Goal: Information Seeking & Learning: Learn about a topic

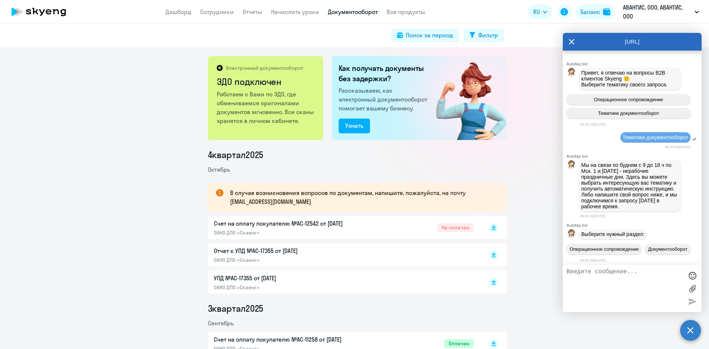
scroll to position [7222, 0]
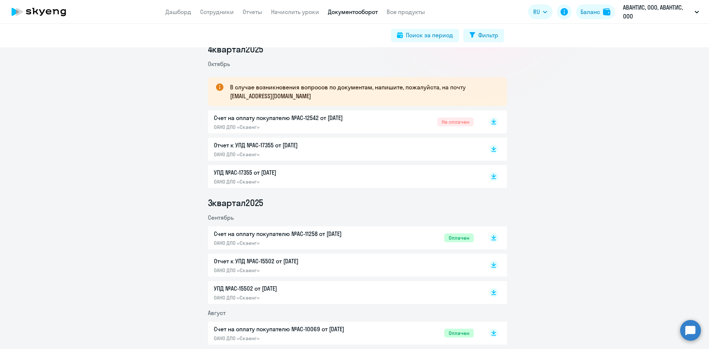
scroll to position [111, 0]
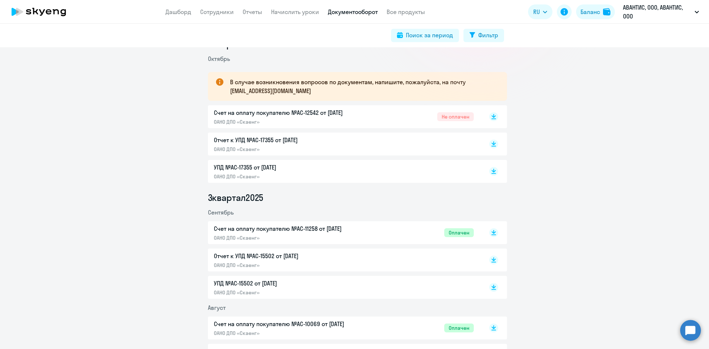
click at [687, 325] on circle at bounding box center [690, 330] width 21 height 21
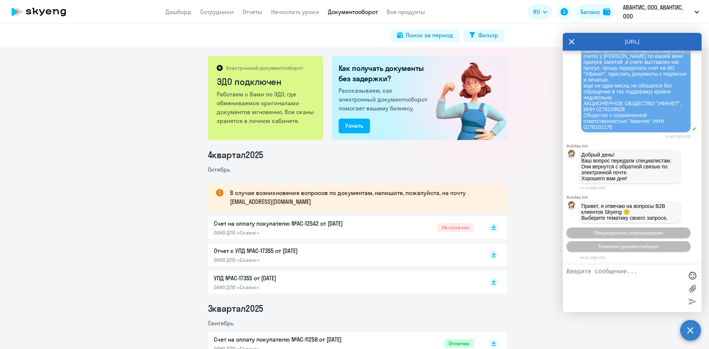
scroll to position [7219, 0]
click at [571, 38] on icon at bounding box center [572, 42] width 6 height 18
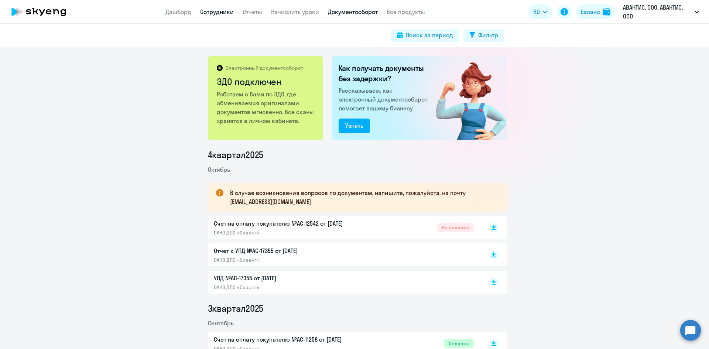
click at [221, 11] on link "Сотрудники" at bounding box center [217, 11] width 34 height 7
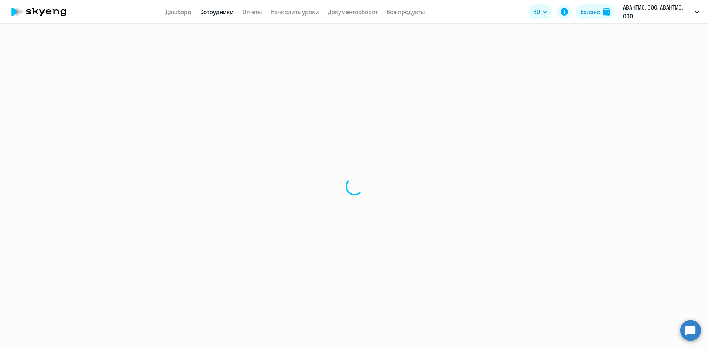
select select "30"
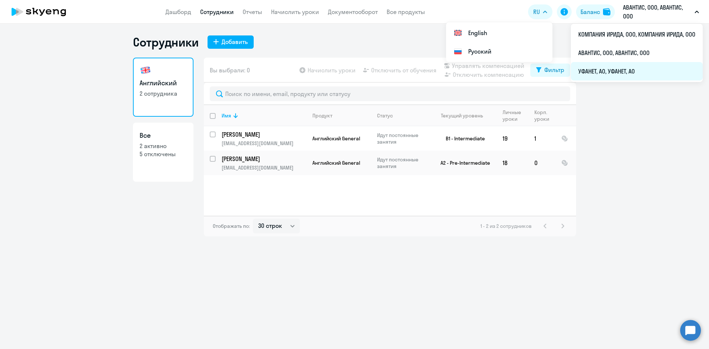
click at [596, 67] on li "УФАНЕТ, АО, УФАНЕТ, АО" at bounding box center [637, 71] width 132 height 18
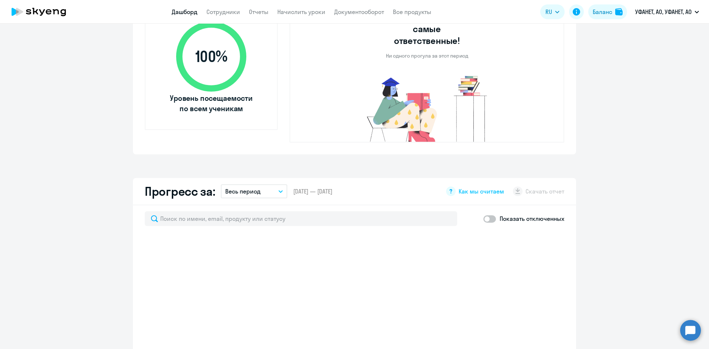
scroll to position [191, 0]
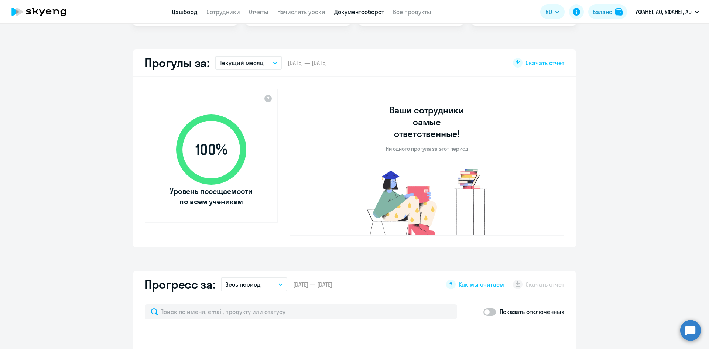
click at [347, 8] on link "Документооборот" at bounding box center [359, 11] width 50 height 7
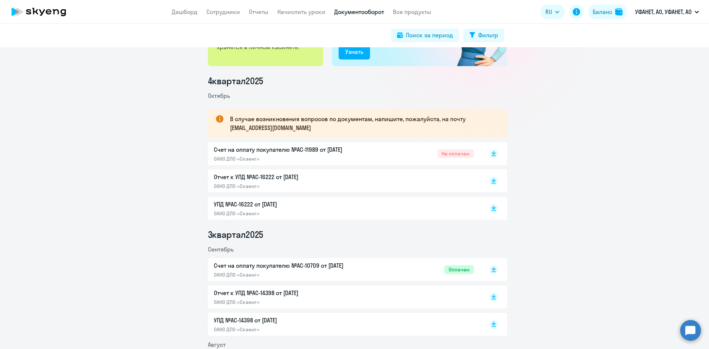
scroll to position [111, 0]
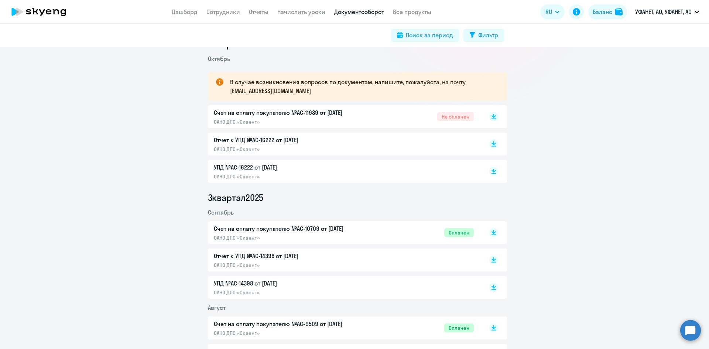
drag, startPoint x: 218, startPoint y: 11, endPoint x: 223, endPoint y: 20, distance: 10.2
click at [218, 11] on link "Сотрудники" at bounding box center [223, 11] width 34 height 7
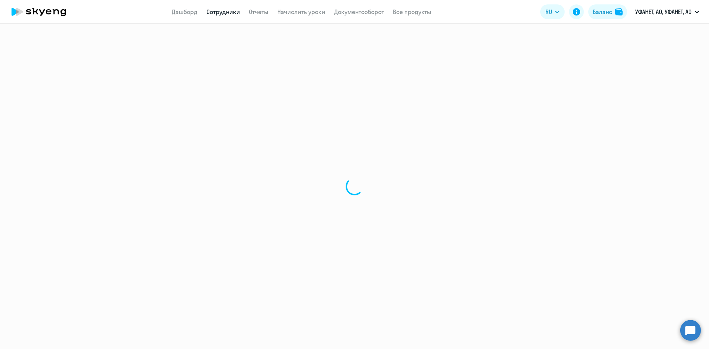
select select "30"
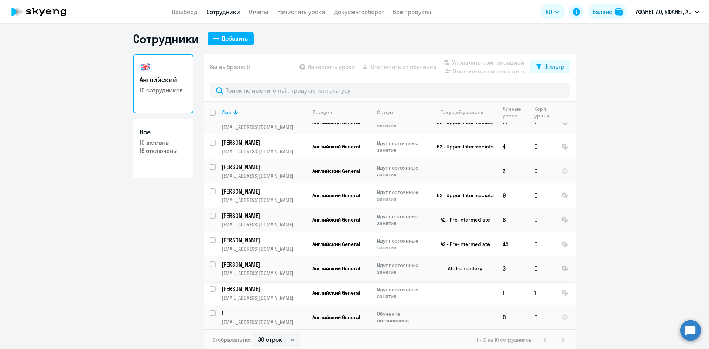
scroll to position [4, 0]
click at [254, 284] on p "[PERSON_NAME]" at bounding box center [263, 288] width 83 height 8
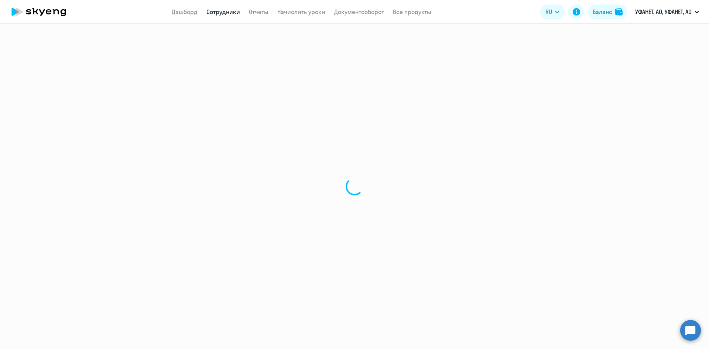
select select "english"
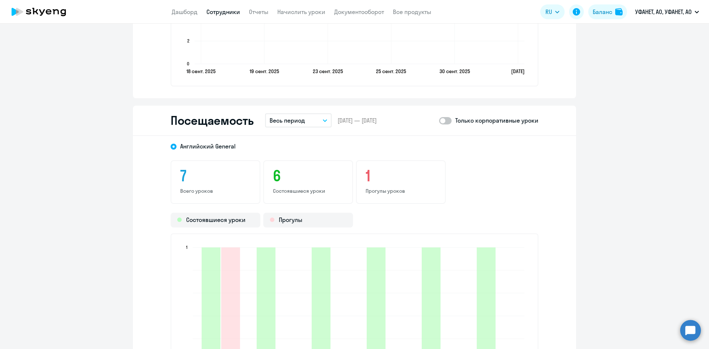
scroll to position [813, 0]
click at [308, 121] on button "Весь период" at bounding box center [298, 121] width 66 height 14
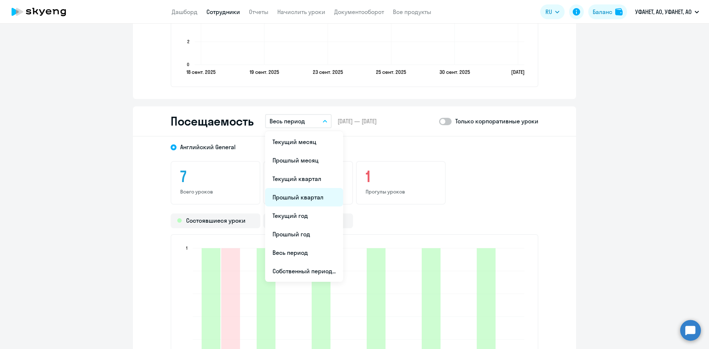
click at [305, 195] on li "Прошлый квартал" at bounding box center [304, 197] width 78 height 18
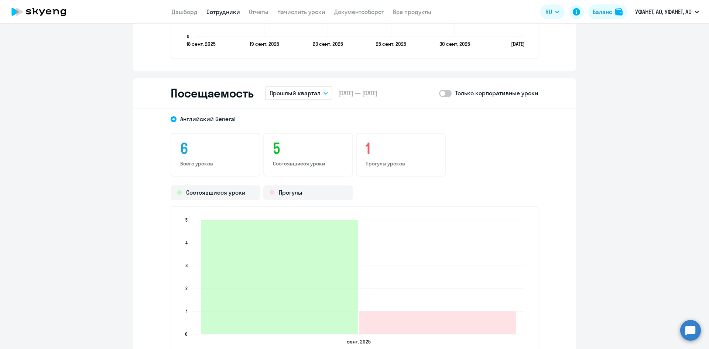
scroll to position [886, 0]
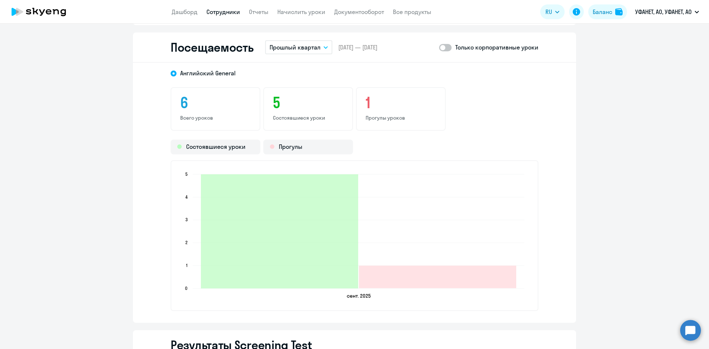
click at [447, 48] on span at bounding box center [445, 47] width 13 height 7
click at [439, 48] on input "checkbox" at bounding box center [439, 47] width 0 height 0
checkbox input "true"
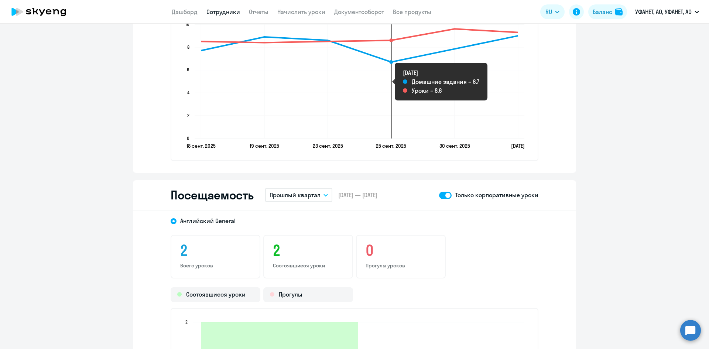
scroll to position [554, 0]
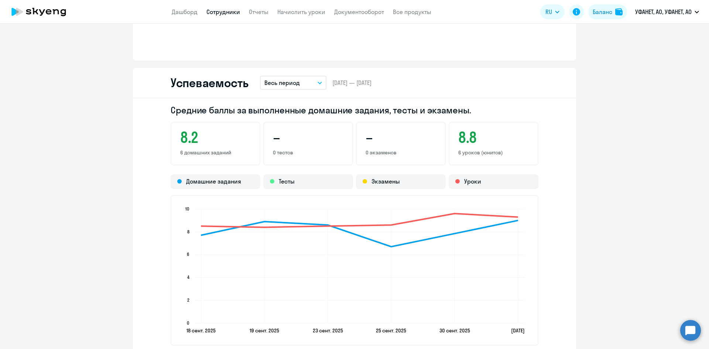
drag, startPoint x: 225, startPoint y: 13, endPoint x: 232, endPoint y: 20, distance: 9.9
click at [226, 13] on link "Сотрудники" at bounding box center [223, 11] width 34 height 7
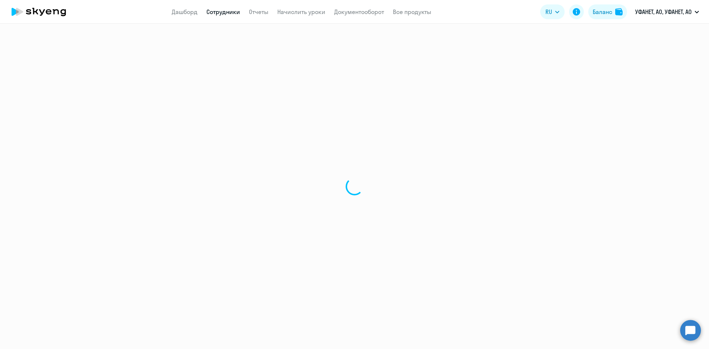
select select "30"
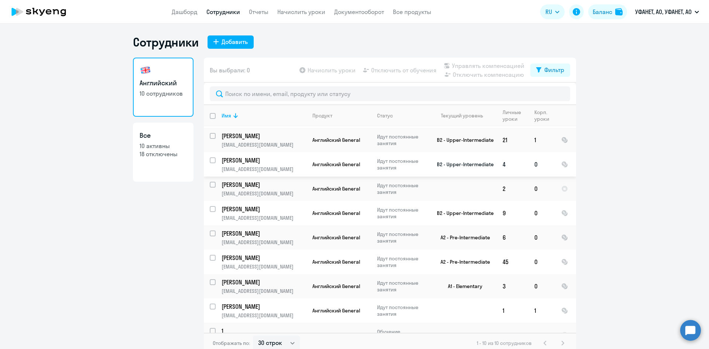
scroll to position [37, 0]
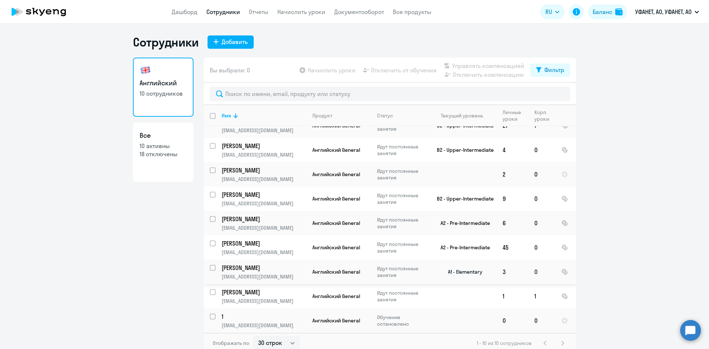
click at [266, 267] on p "[PERSON_NAME]" at bounding box center [263, 268] width 83 height 8
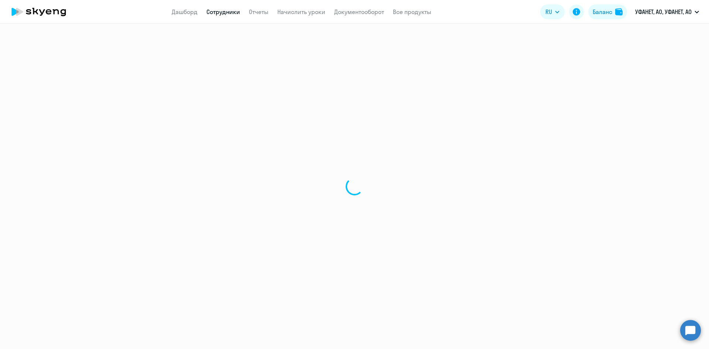
select select "english"
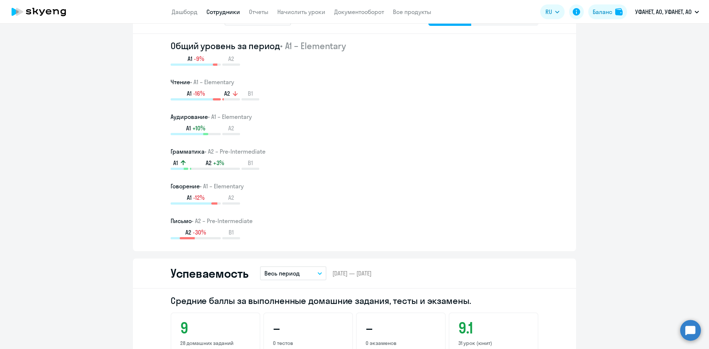
scroll to position [591, 0]
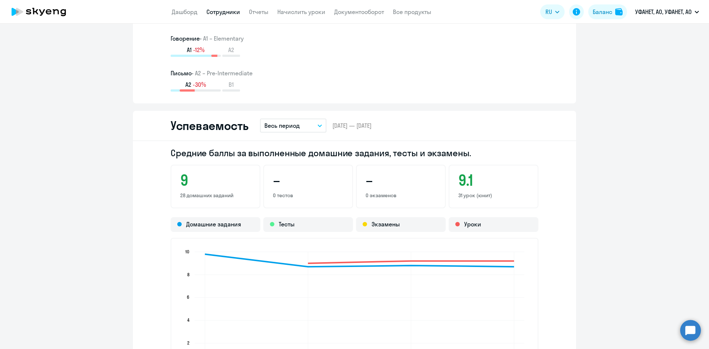
click at [299, 120] on button "Весь период" at bounding box center [293, 126] width 66 height 14
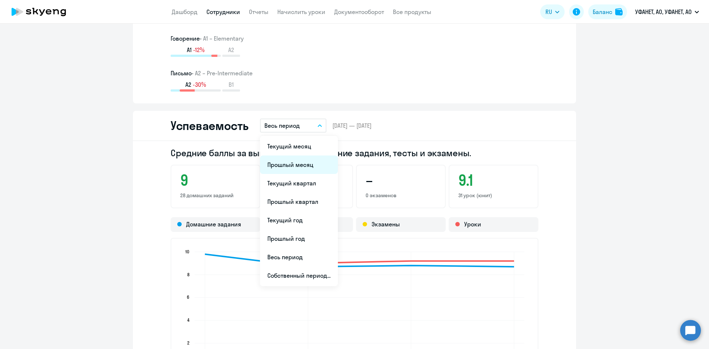
click at [294, 168] on li "Прошлый месяц" at bounding box center [299, 165] width 78 height 18
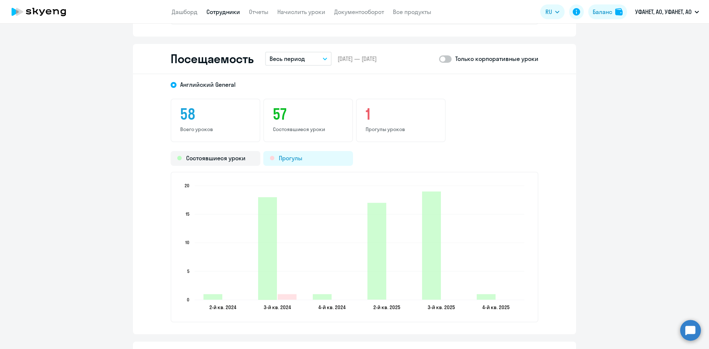
scroll to position [960, 0]
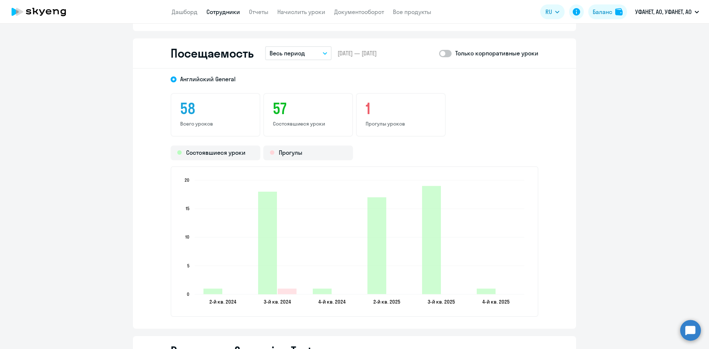
click at [289, 56] on p "Весь период" at bounding box center [287, 53] width 35 height 9
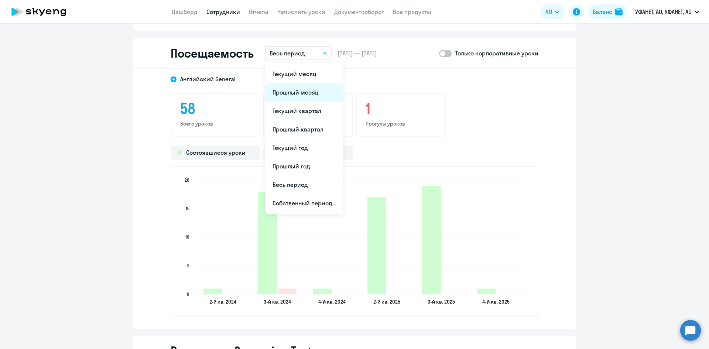
click at [295, 92] on li "Прошлый месяц" at bounding box center [304, 92] width 78 height 18
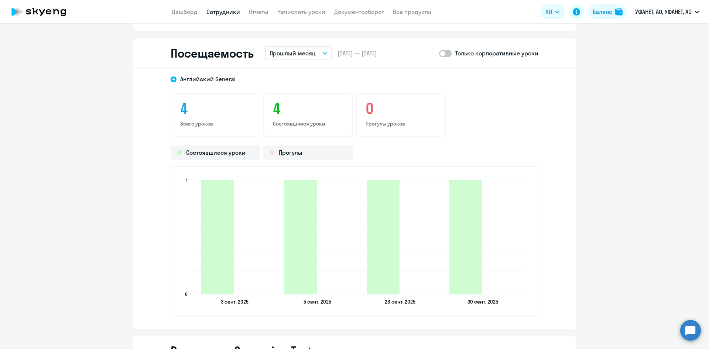
click at [447, 55] on span at bounding box center [445, 53] width 13 height 7
click at [439, 54] on input "checkbox" at bounding box center [439, 53] width 0 height 0
checkbox input "true"
